Goal: Ask a question: Seek information or help from site administrators or community

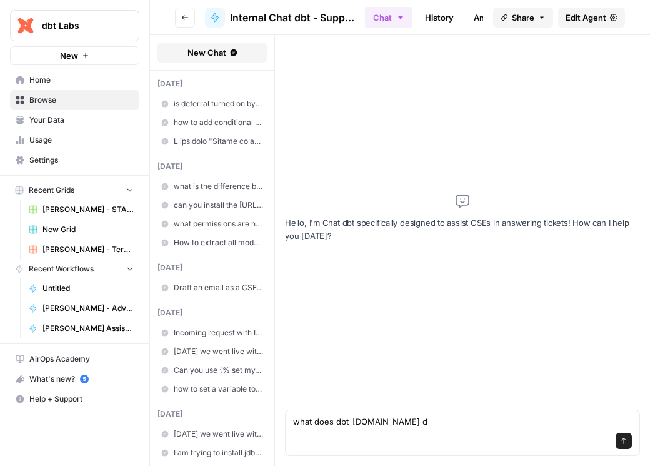
type textarea "what does dbt_[DOMAIN_NAME] do"
